Goal: Browse casually: Explore the website without a specific task or goal

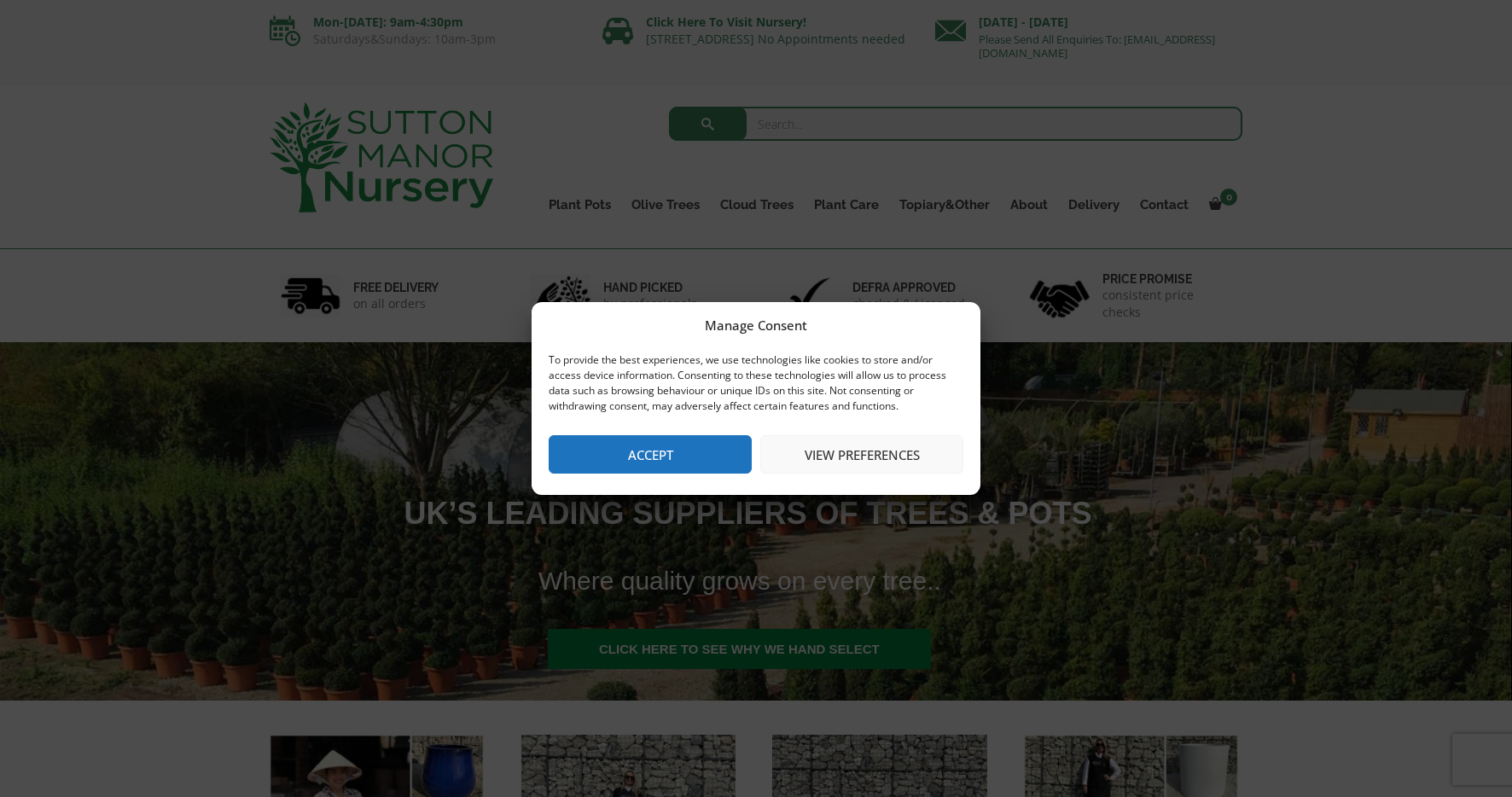
click at [840, 452] on button "View preferences" at bounding box center [861, 455] width 203 height 38
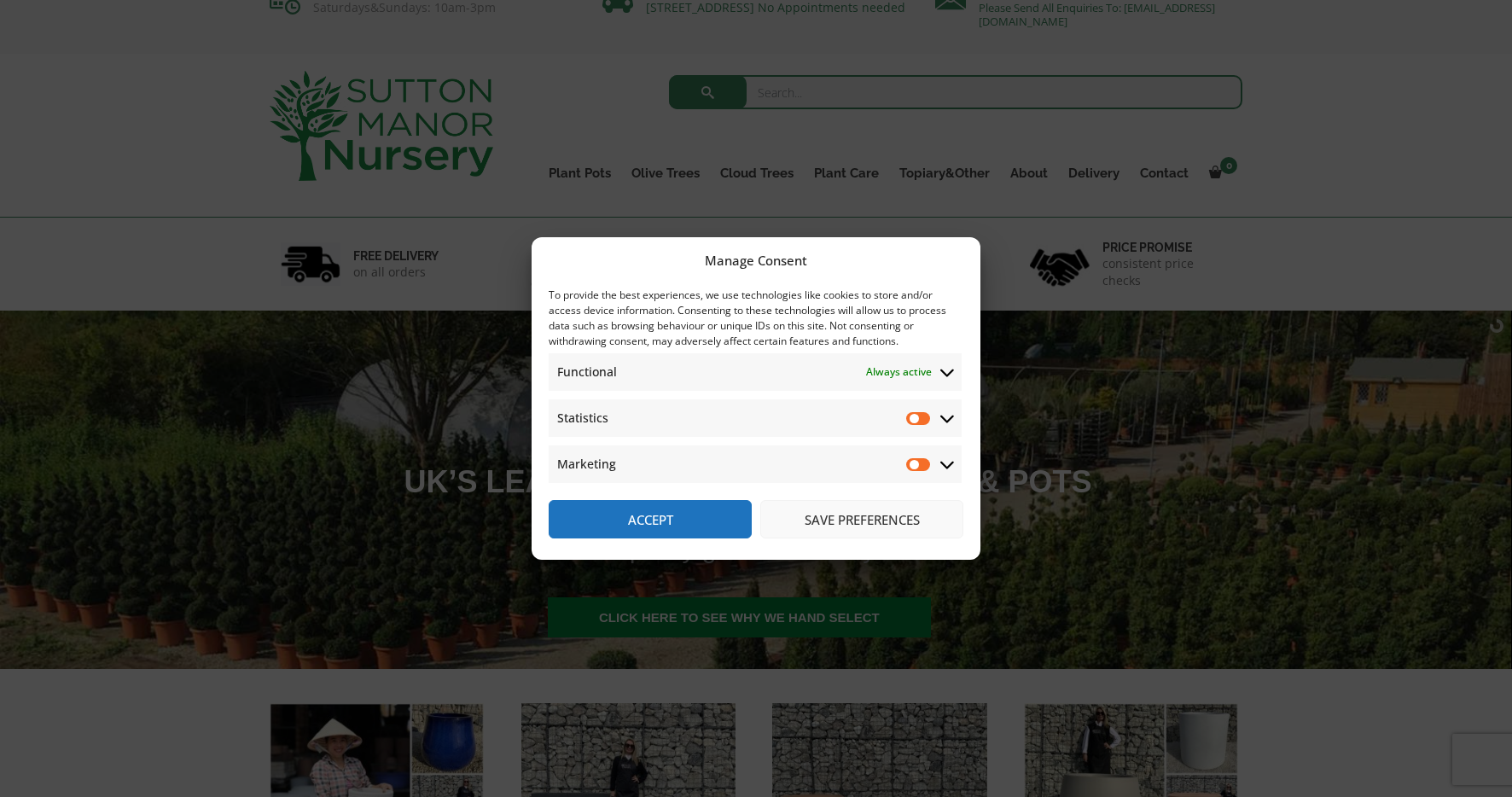
scroll to position [30, 0]
click at [922, 420] on input "Statistics" at bounding box center [919, 418] width 26 height 17
drag, startPoint x: 913, startPoint y: 420, endPoint x: 900, endPoint y: 425, distance: 13.9
click at [913, 420] on input "Statistics" at bounding box center [919, 418] width 26 height 17
click at [953, 418] on icon at bounding box center [947, 418] width 13 height 15
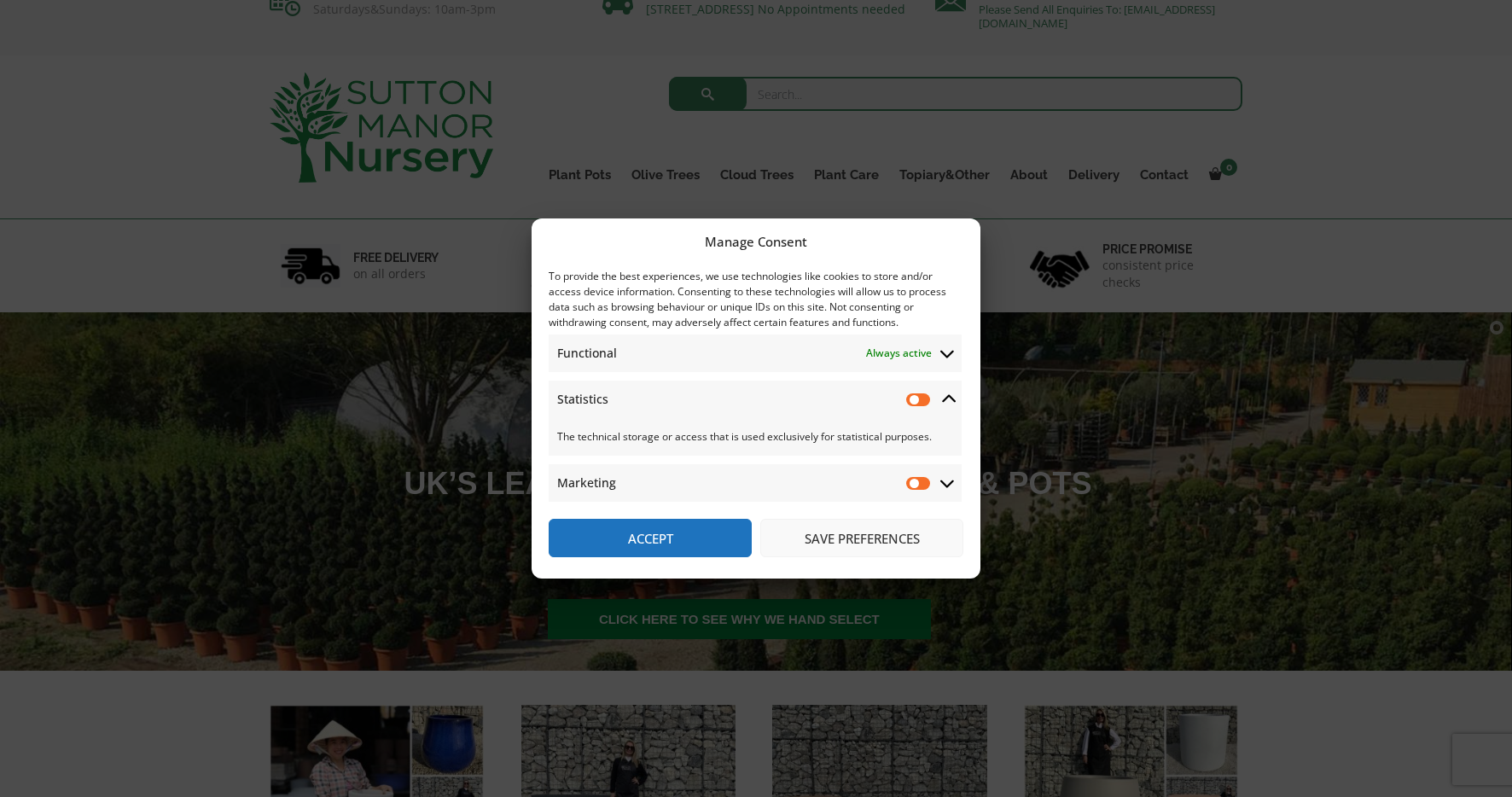
click at [924, 397] on input "Statistics" at bounding box center [919, 399] width 26 height 17
drag, startPoint x: 911, startPoint y: 402, endPoint x: 876, endPoint y: 406, distance: 35.2
click at [910, 402] on input "Statistics" at bounding box center [919, 399] width 26 height 17
checkbox input "false"
drag, startPoint x: 857, startPoint y: 543, endPoint x: 808, endPoint y: 519, distance: 54.6
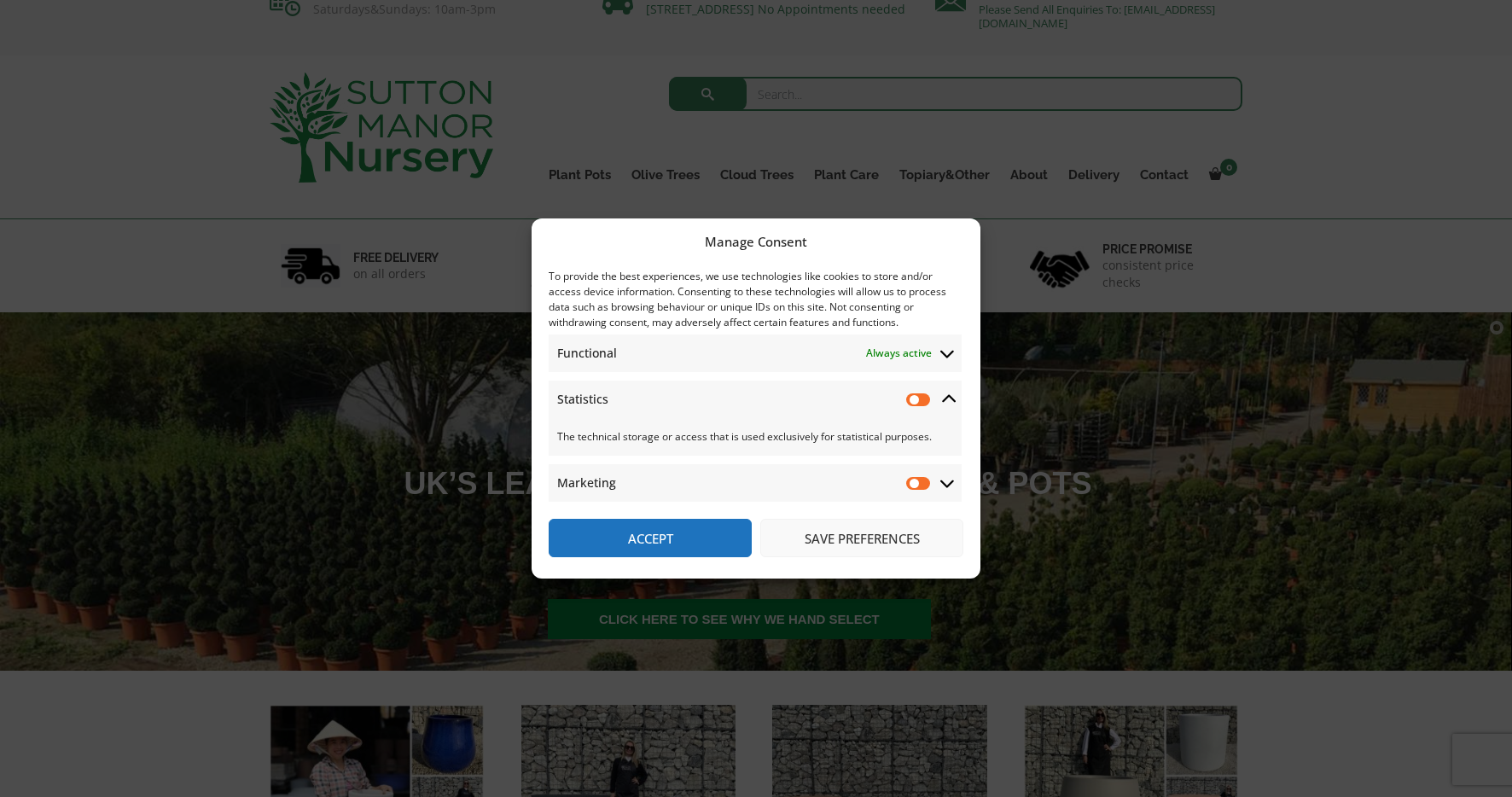
click at [857, 542] on button "Save preferences" at bounding box center [861, 538] width 203 height 38
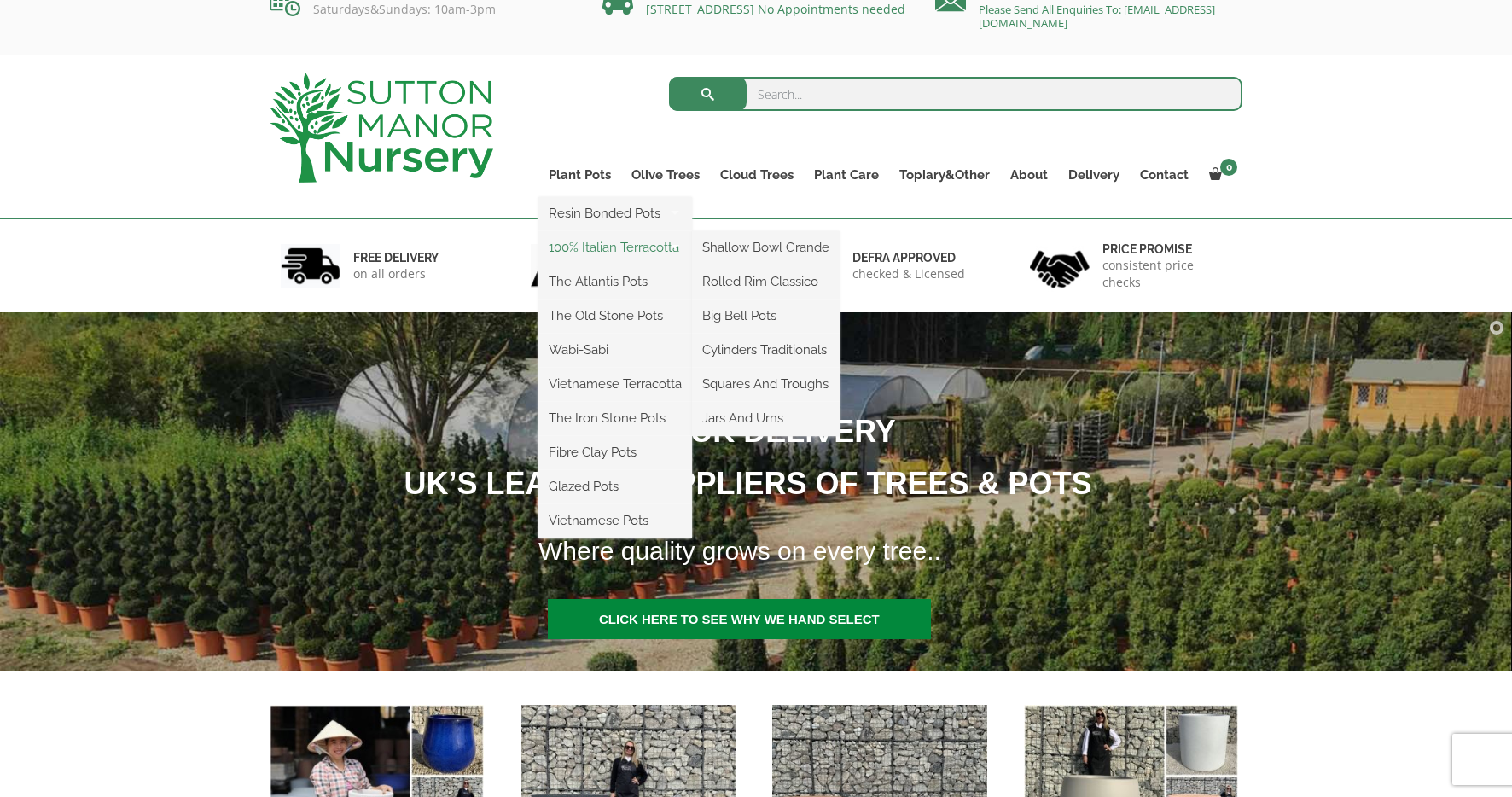
click at [596, 245] on link "100% Italian Terracotta" at bounding box center [615, 247] width 154 height 26
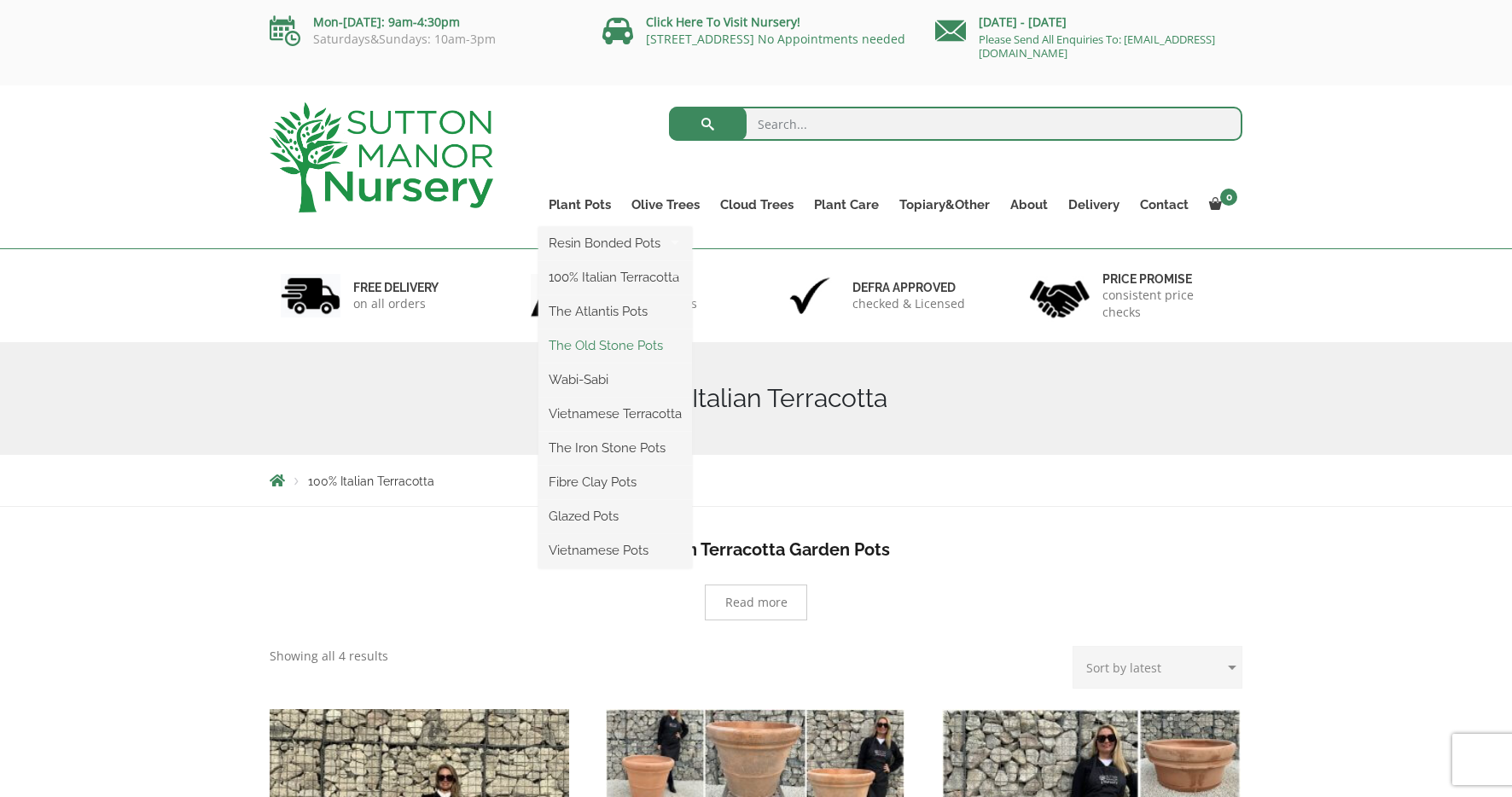
click at [631, 348] on link "The Old Stone Pots" at bounding box center [615, 345] width 154 height 26
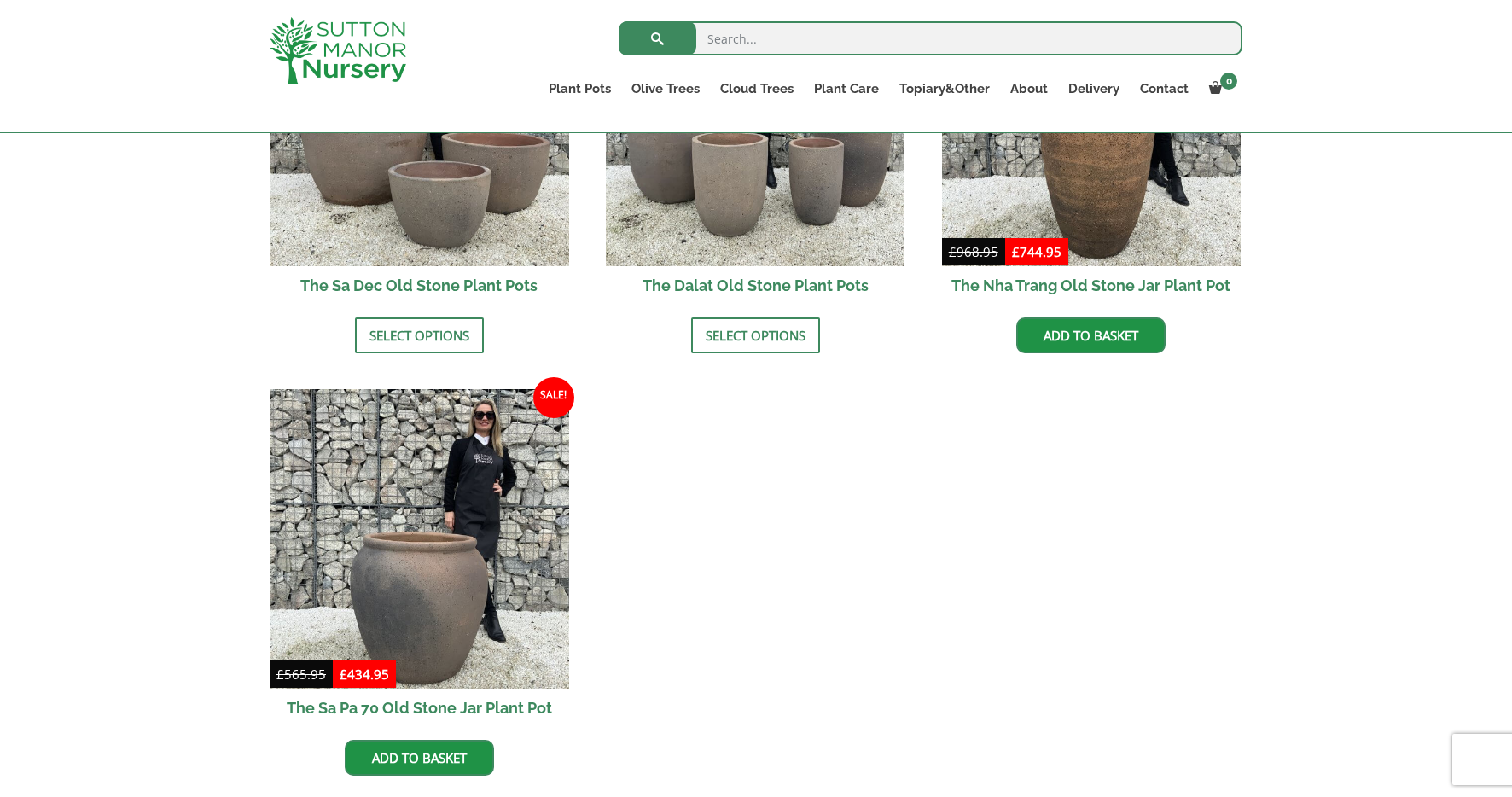
scroll to position [1350, 0]
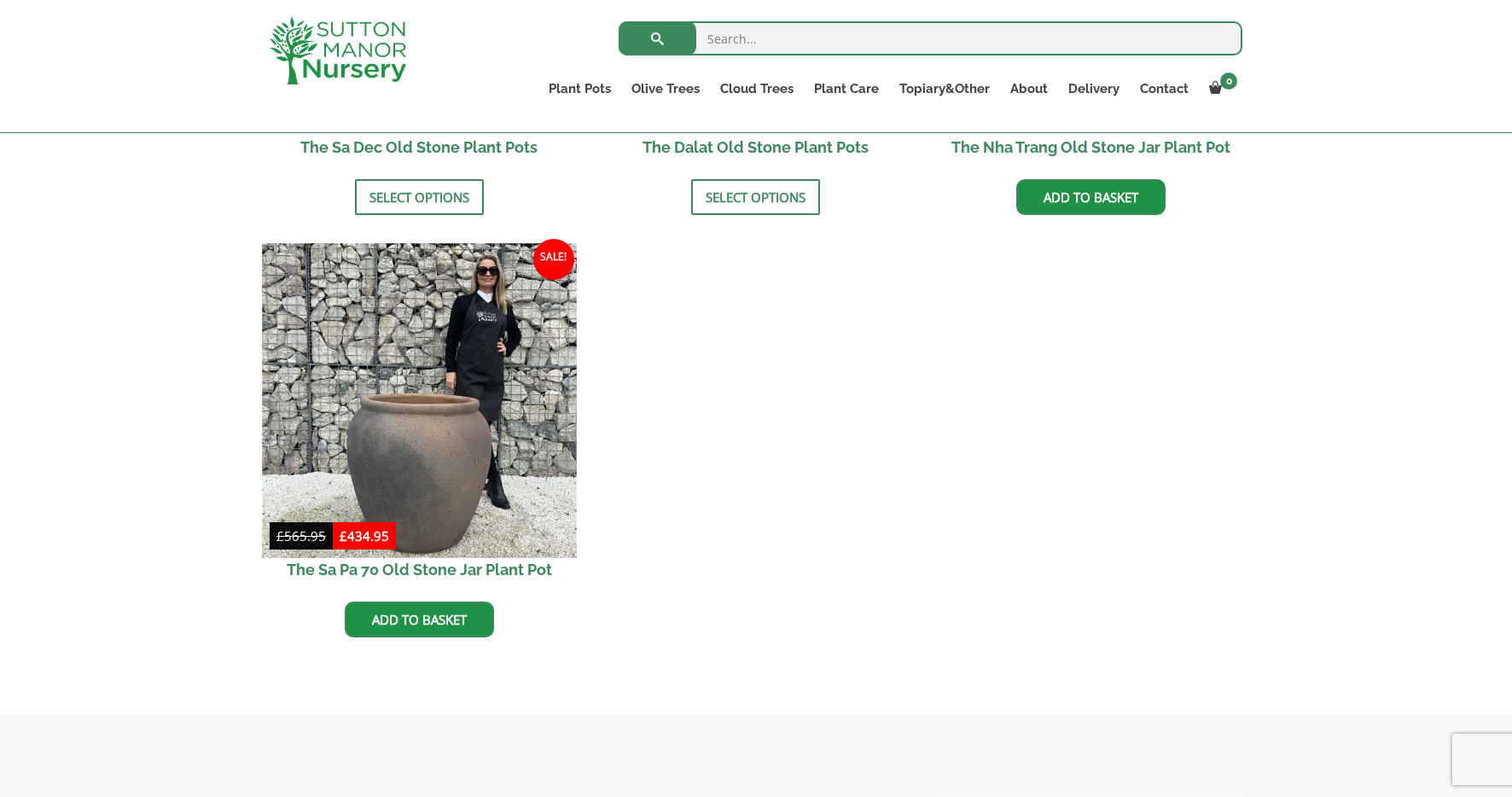
click at [444, 455] on img at bounding box center [418, 400] width 314 height 314
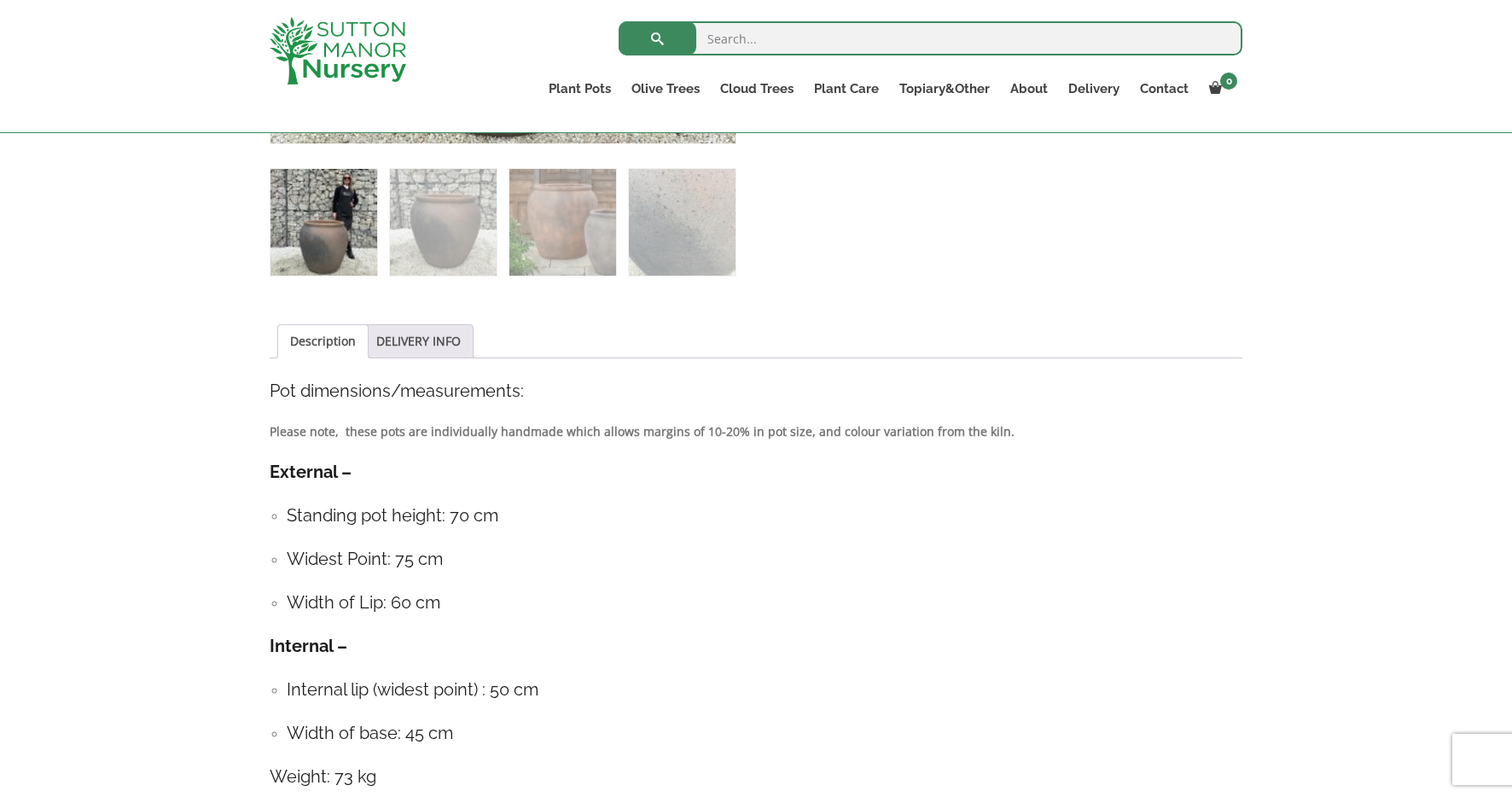
scroll to position [717, 0]
click at [423, 337] on link "DELIVERY INFO" at bounding box center [418, 340] width 85 height 33
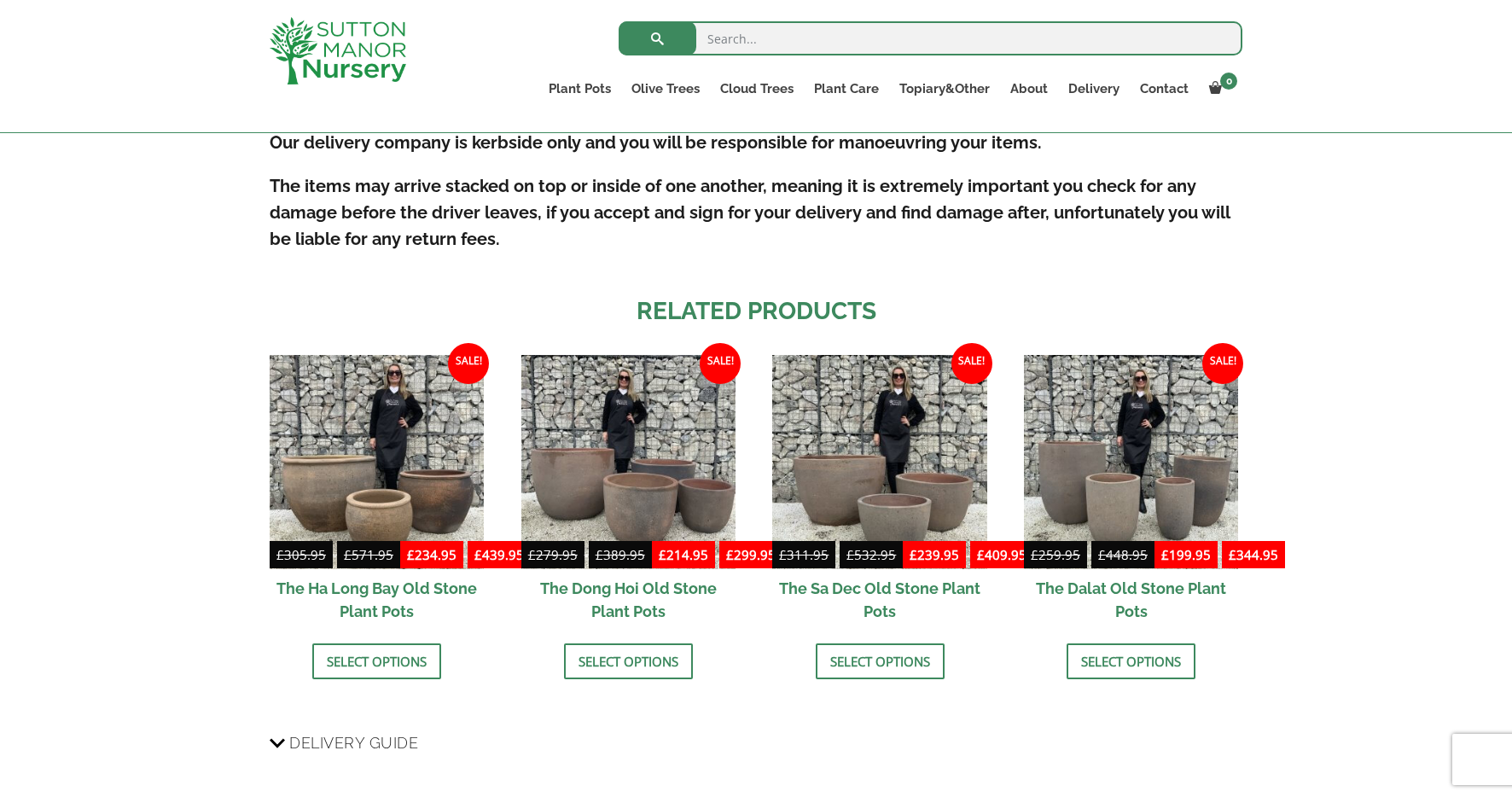
scroll to position [1023, 0]
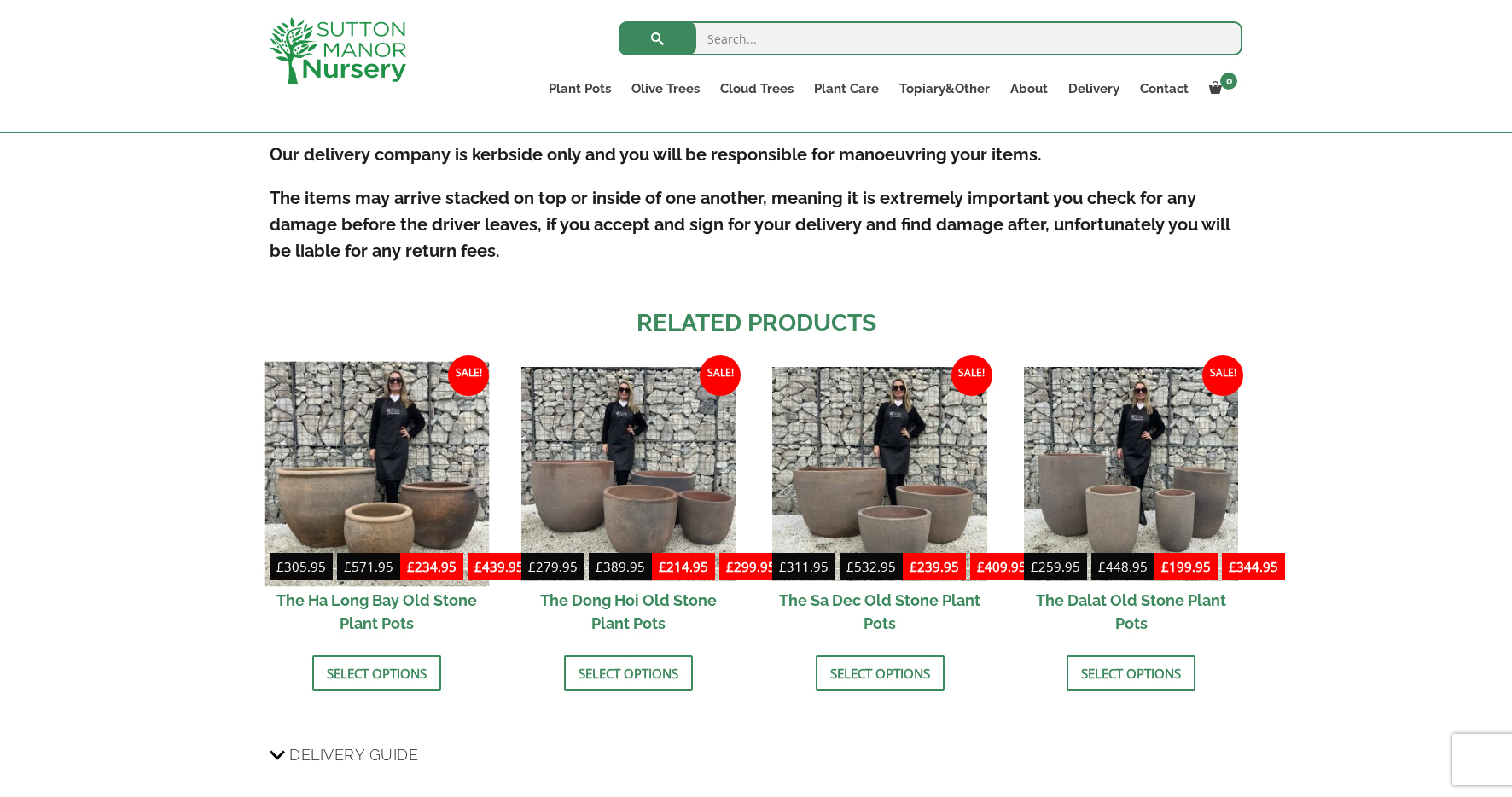
click at [381, 473] on img at bounding box center [377, 473] width 225 height 225
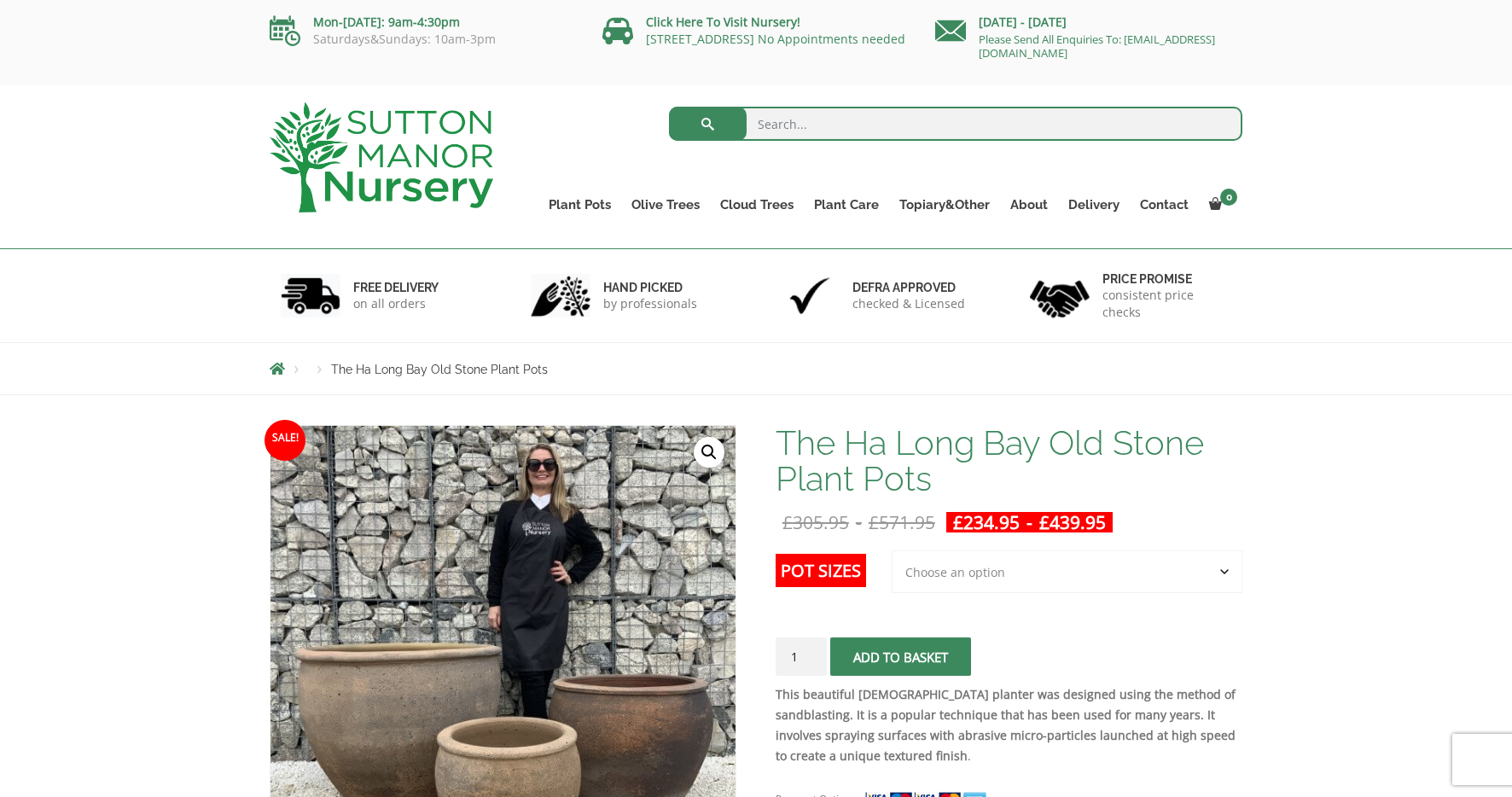
scroll to position [4, 0]
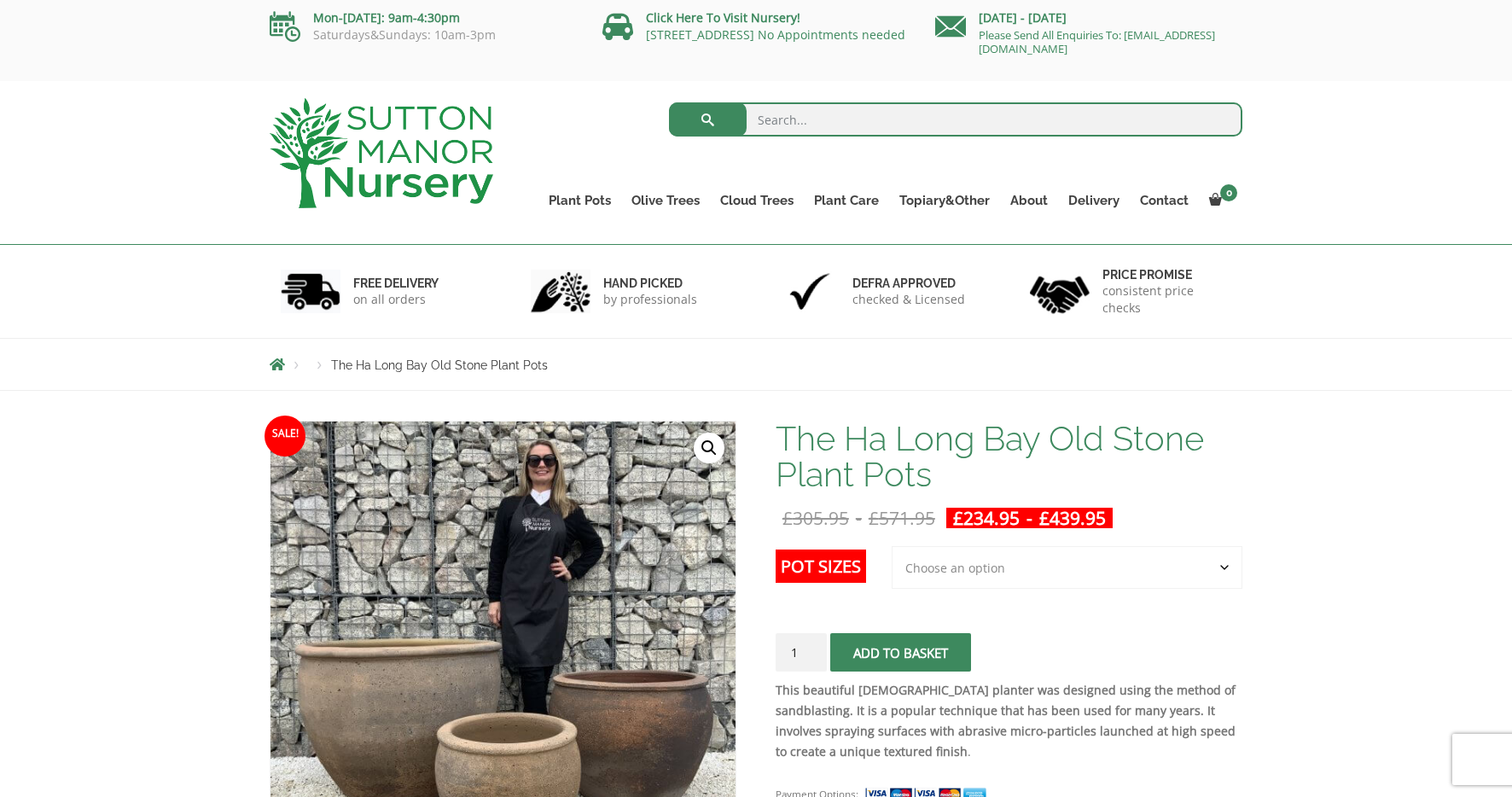
click at [427, 193] on img at bounding box center [381, 153] width 224 height 110
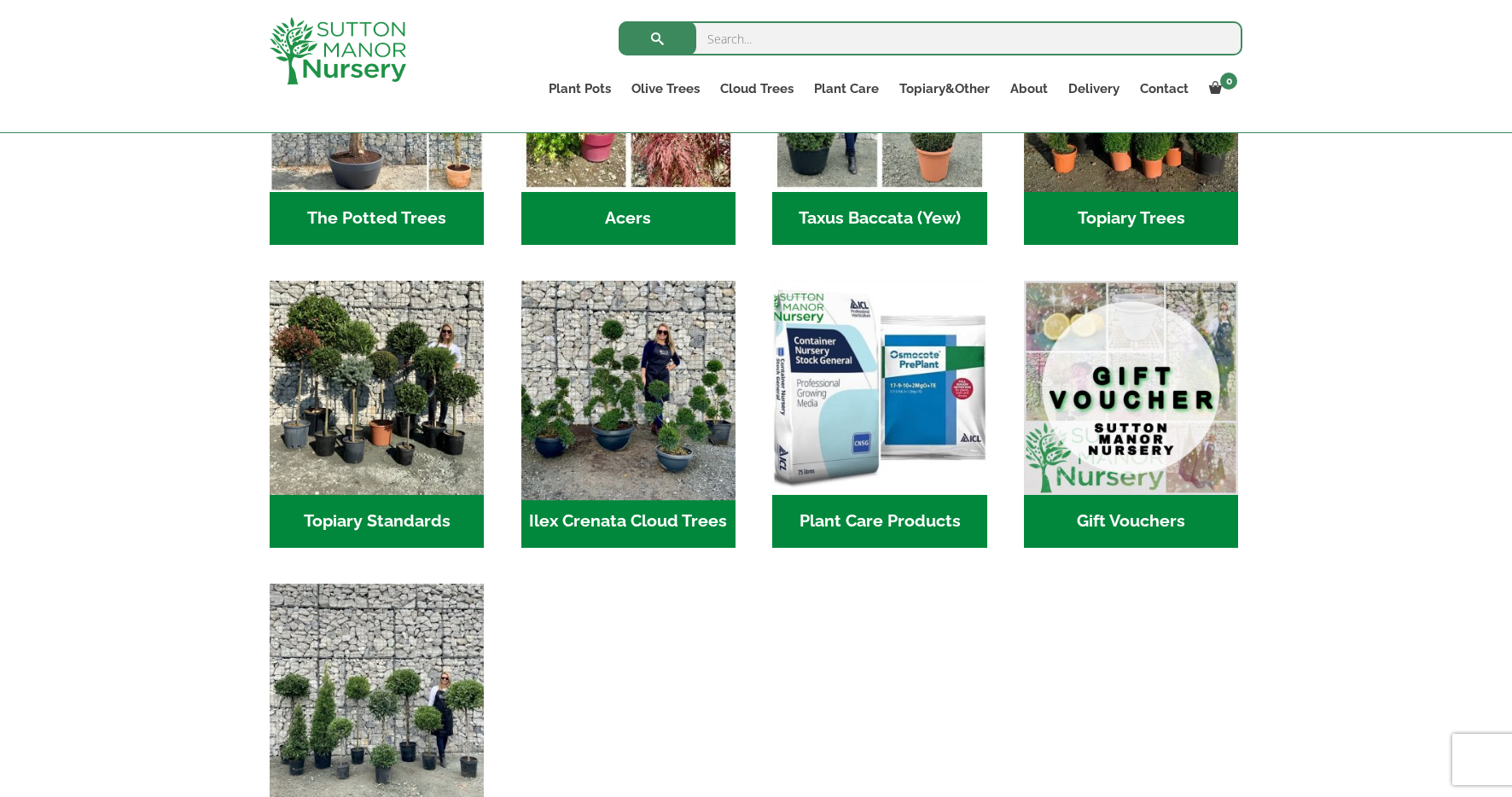
scroll to position [1353, 0]
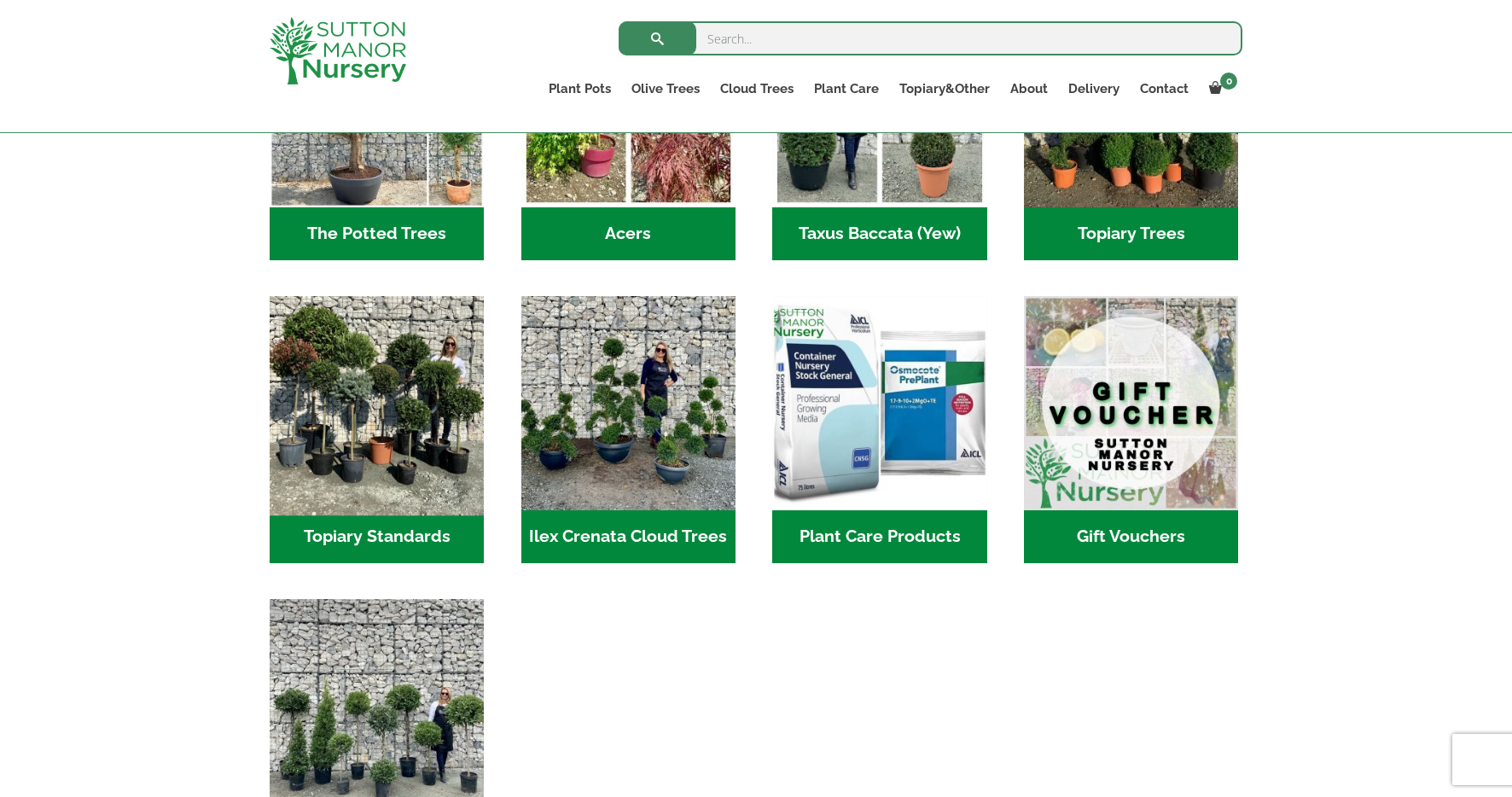
click at [371, 406] on img "Visit product category Topiary Standards" at bounding box center [377, 403] width 225 height 225
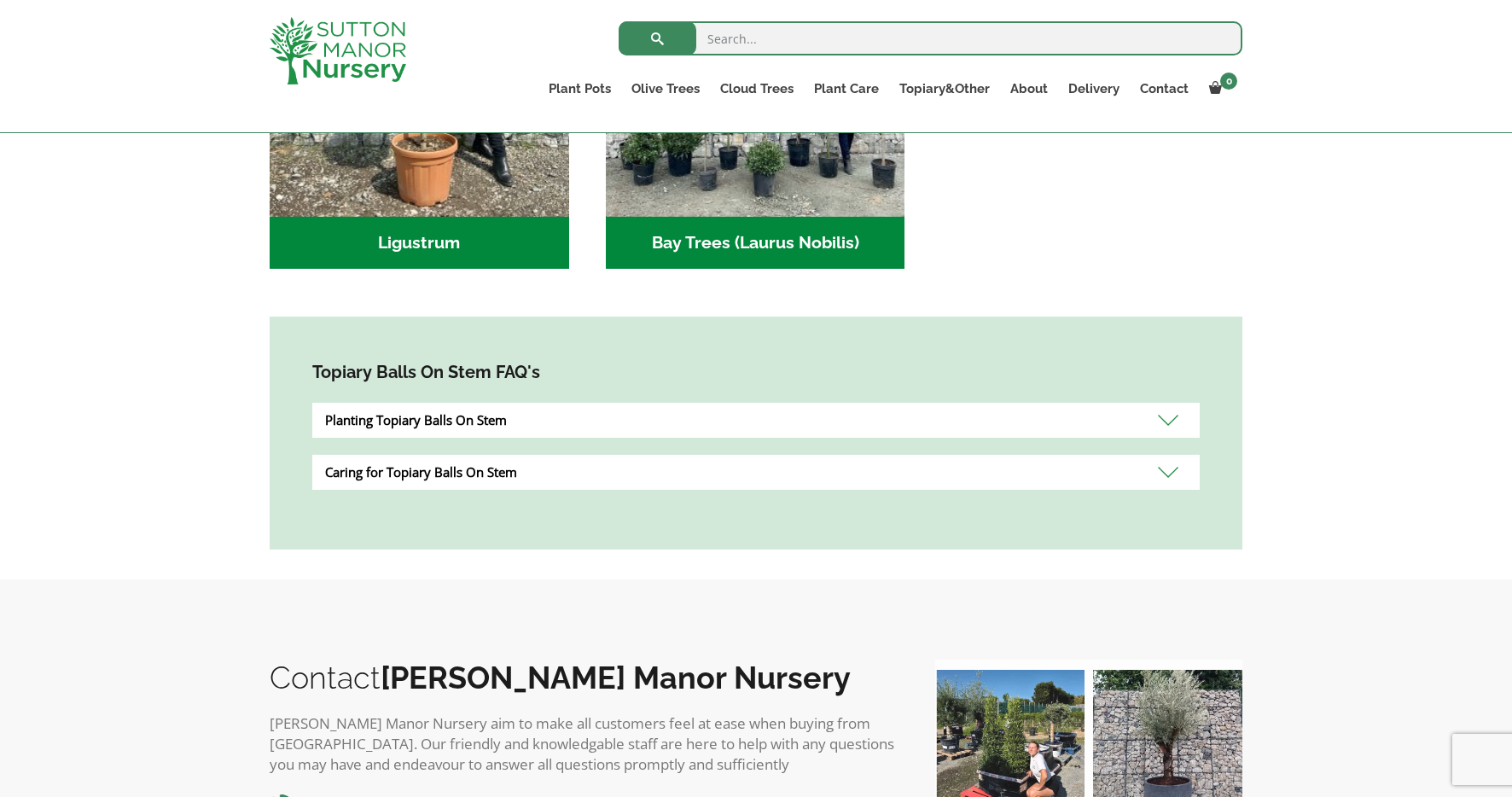
scroll to position [657, 0]
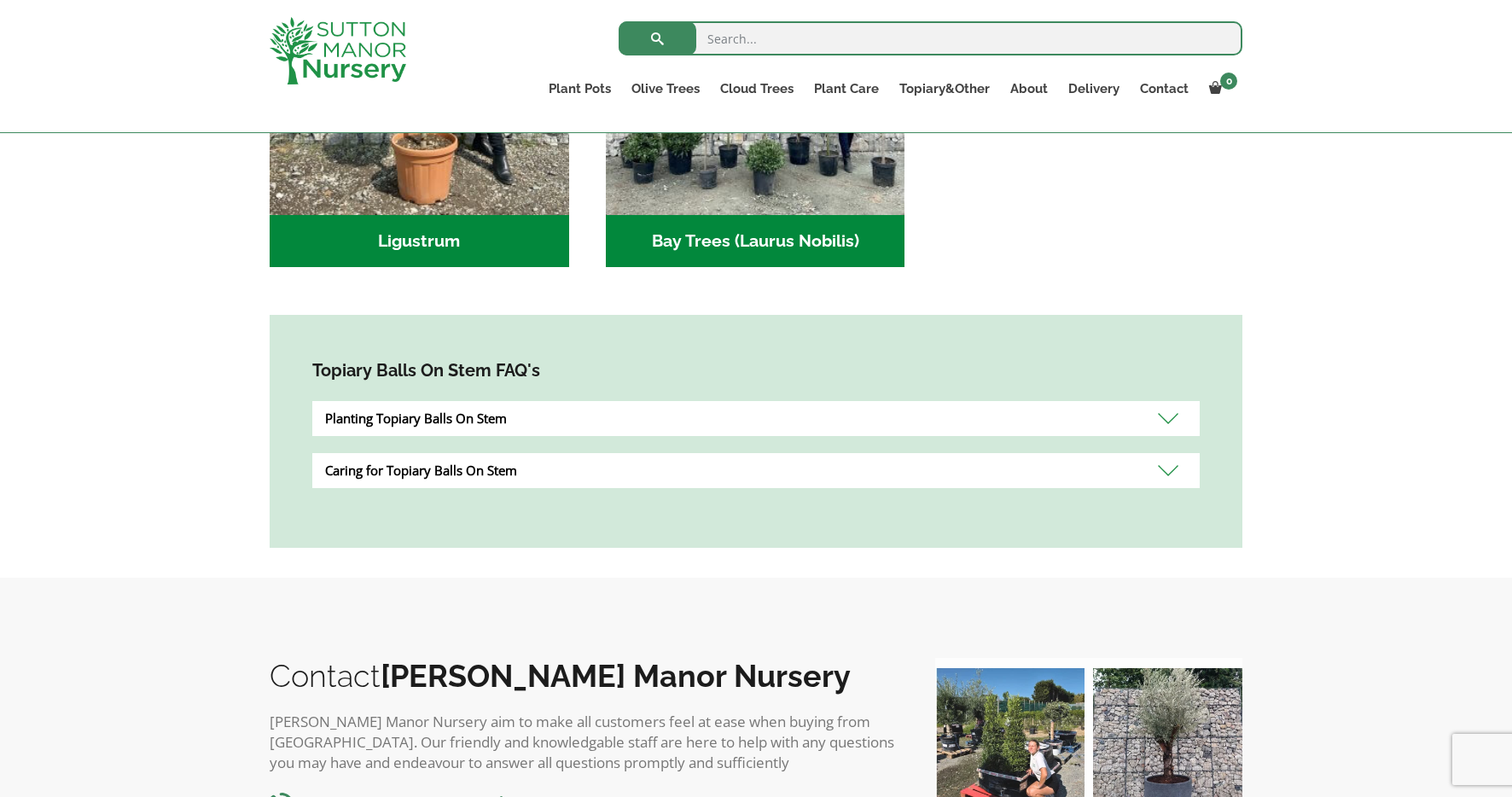
click at [728, 239] on h2 "Bay Trees (Laurus Nobilis) (2)" at bounding box center [756, 241] width 300 height 53
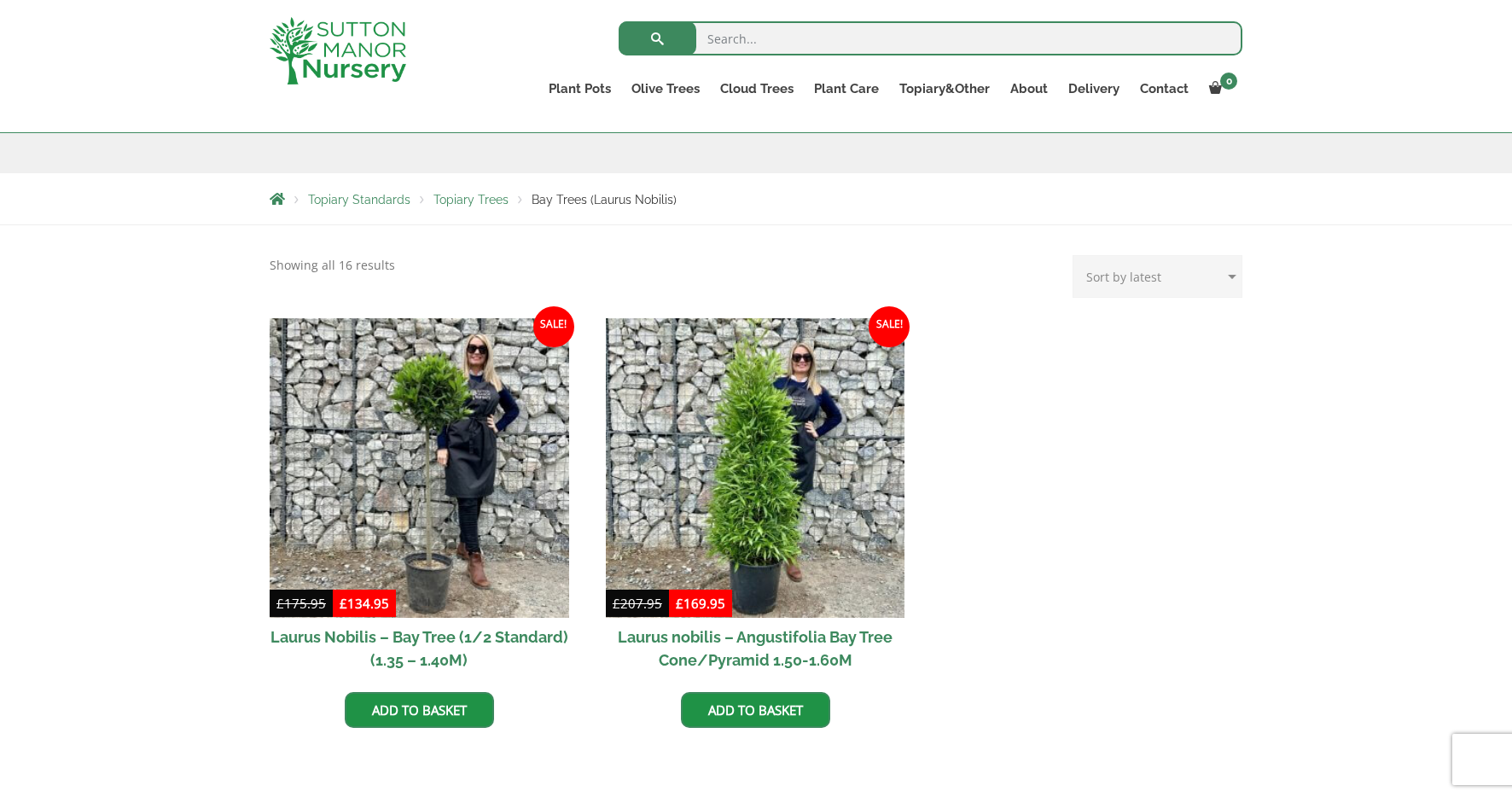
scroll to position [249, 0]
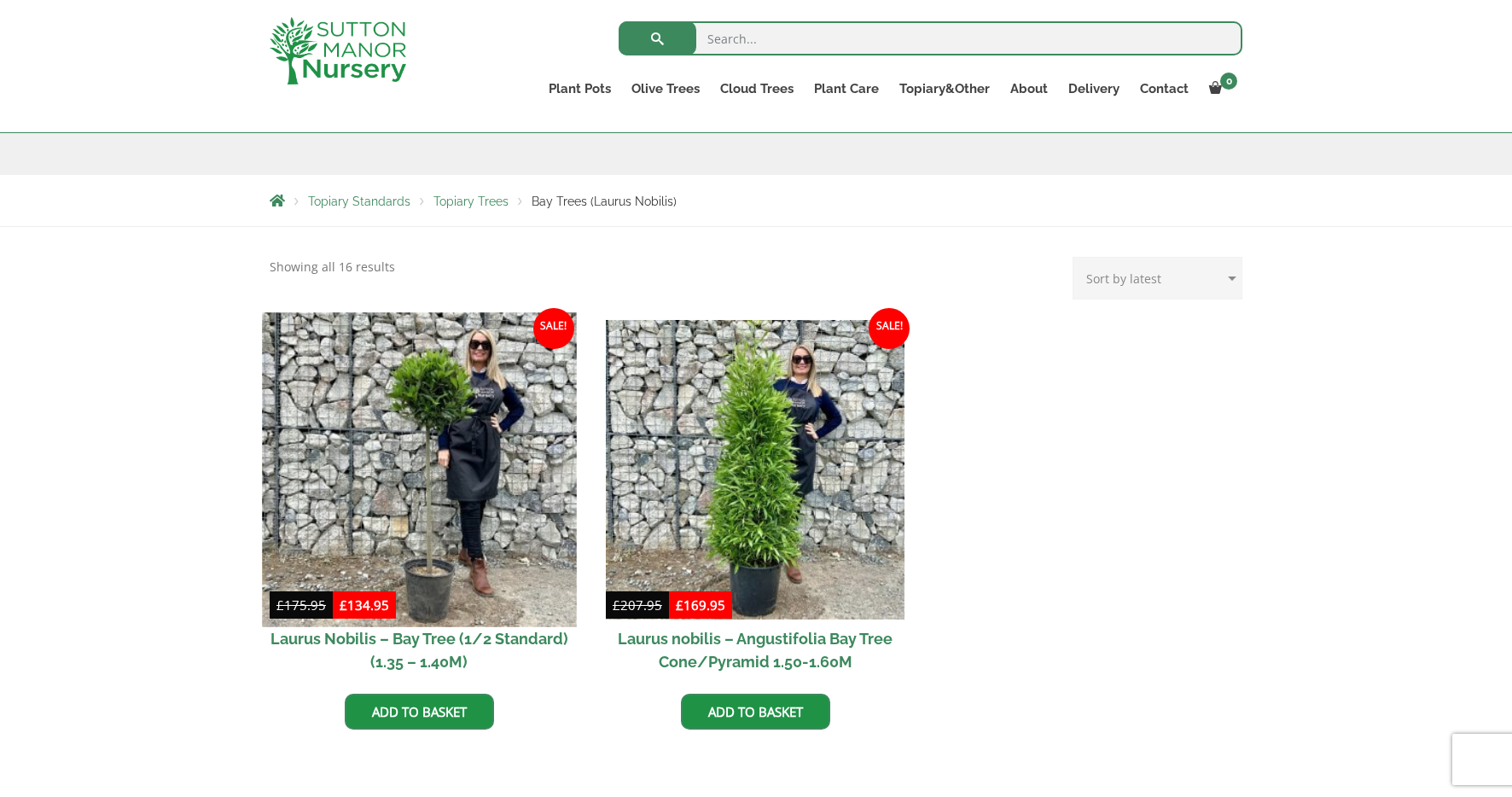
click at [421, 474] on img at bounding box center [418, 469] width 314 height 314
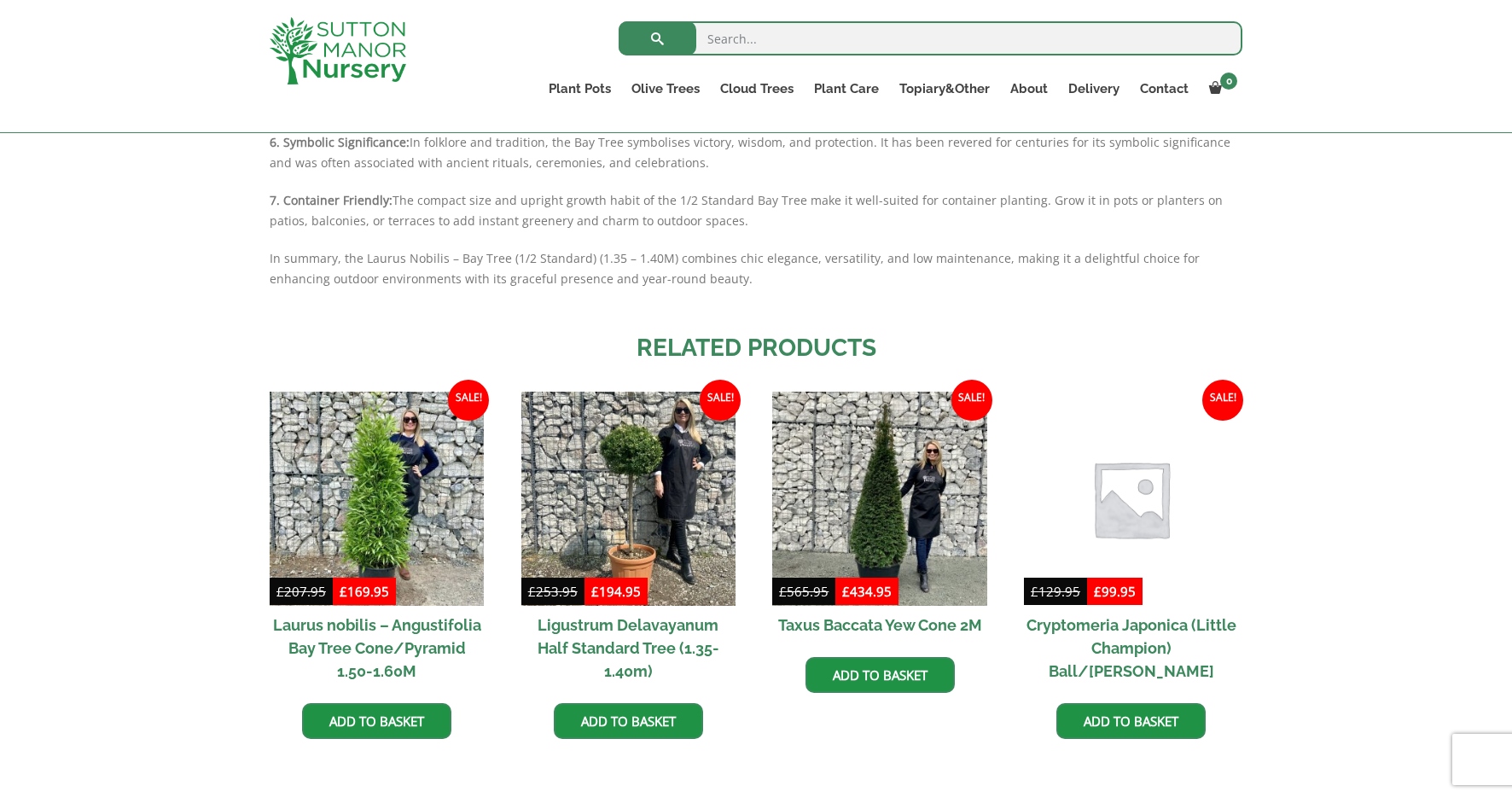
scroll to position [1752, 0]
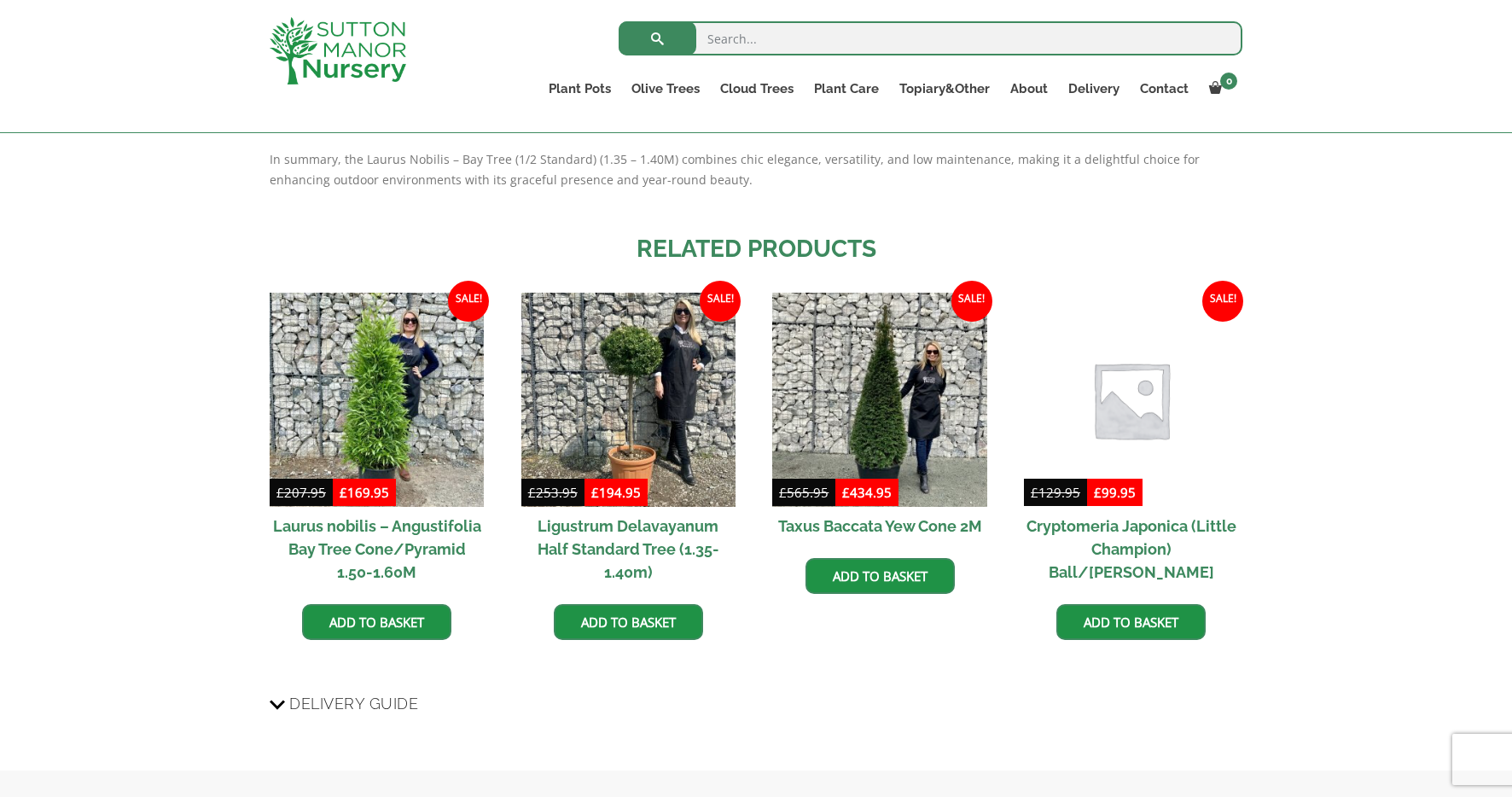
click at [596, 507] on h2 "Ligustrum Delavayanum Half Standard Tree (1.35-1.40m)" at bounding box center [628, 549] width 214 height 85
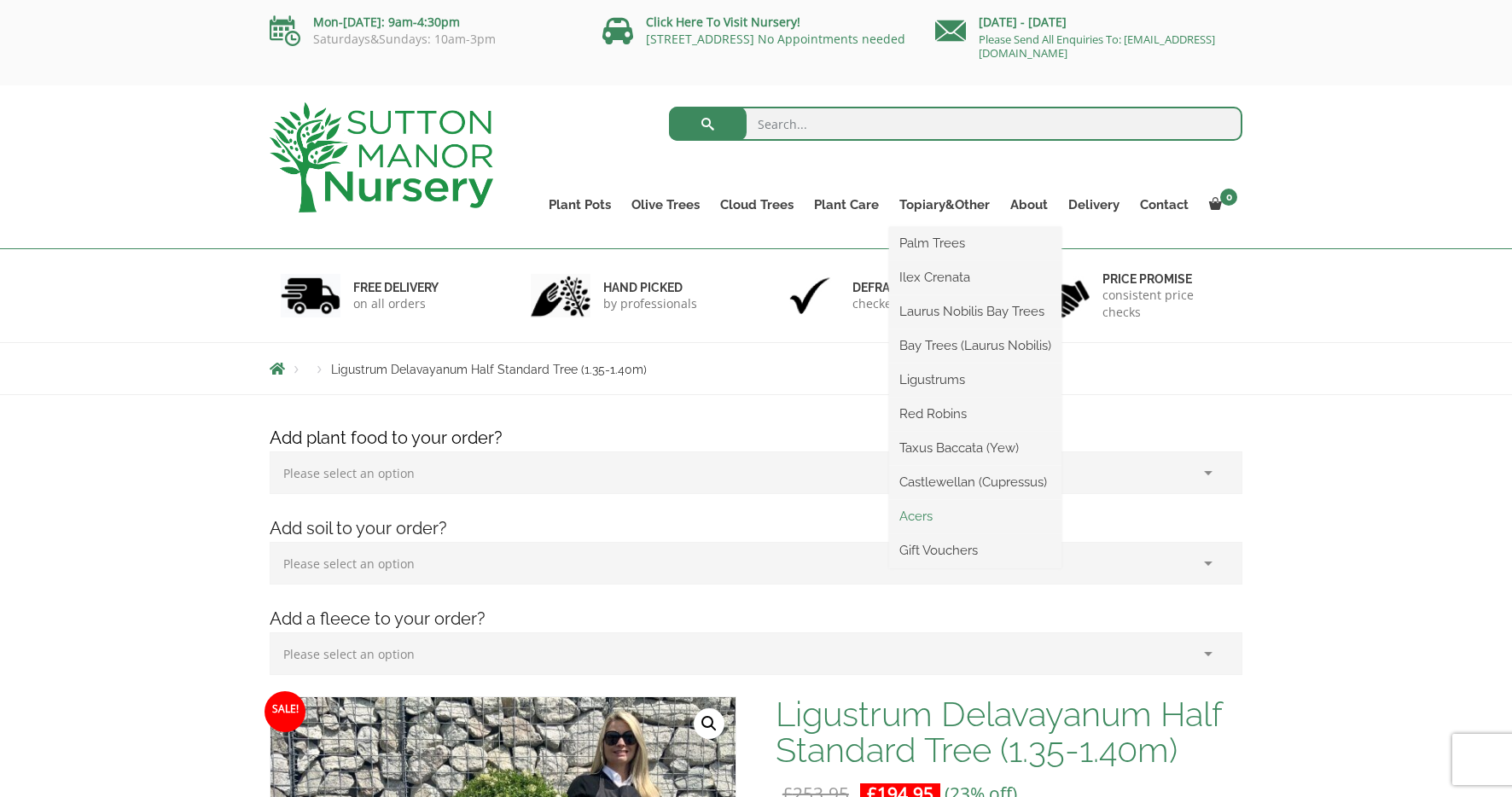
click at [925, 520] on link "Acers" at bounding box center [975, 516] width 172 height 26
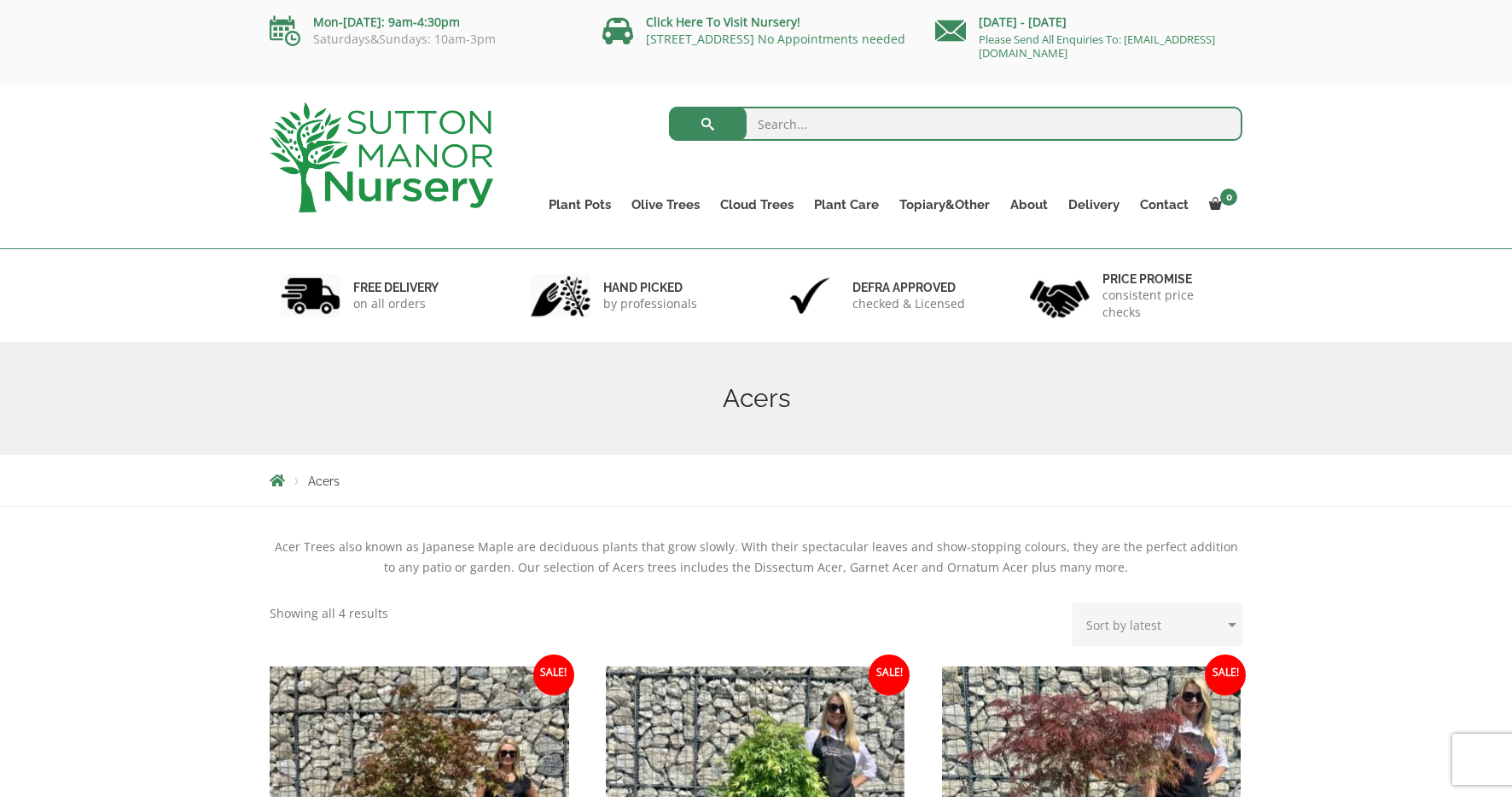
click at [423, 189] on img at bounding box center [381, 158] width 224 height 110
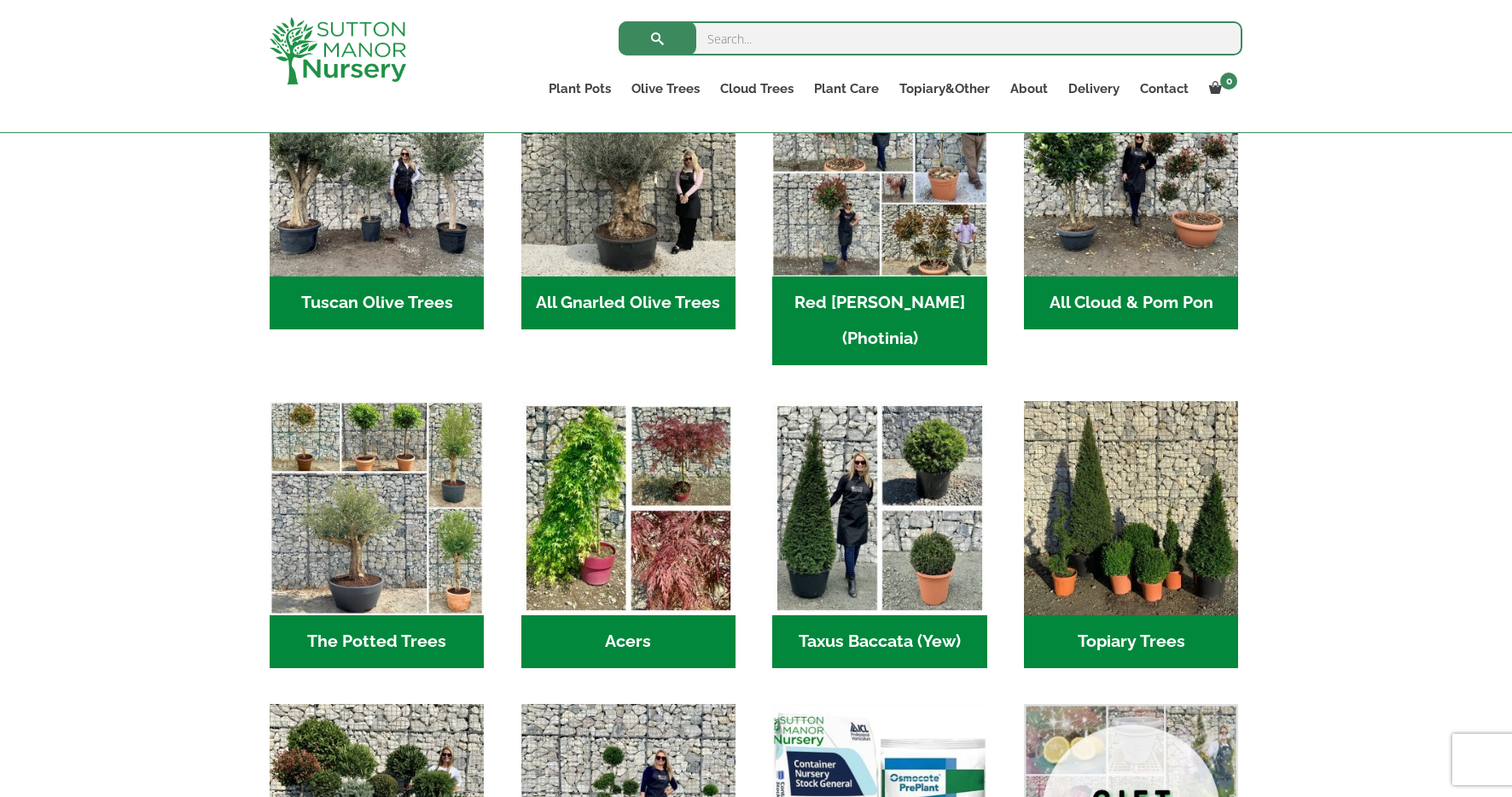
scroll to position [944, 0]
click at [390, 616] on h2 "The Potted Trees (1)" at bounding box center [376, 642] width 214 height 53
